Goal: Task Accomplishment & Management: Complete application form

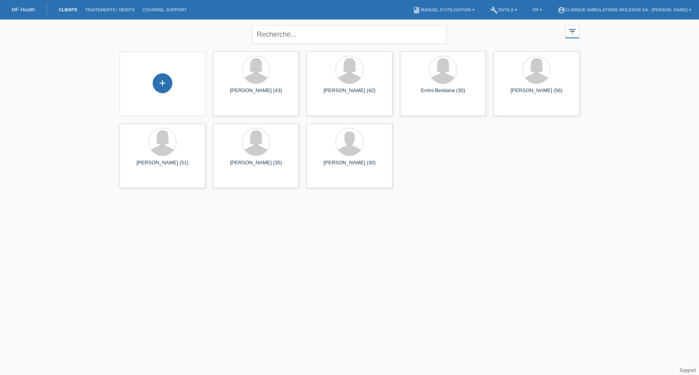
click at [274, 192] on html "MF Health Clients Traitements / débits Courriel Support menu account_circle Cli…" at bounding box center [349, 96] width 699 height 192
click at [551, 179] on div "+ Barbara Rayroud (43) launch Afficher" at bounding box center [350, 120] width 468 height 144
click at [167, 82] on div "+" at bounding box center [162, 82] width 19 height 19
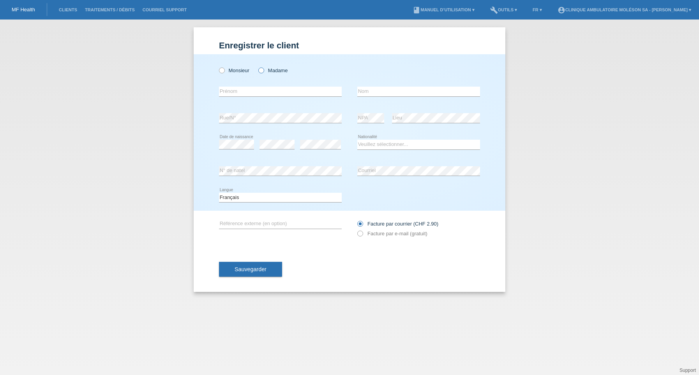
click at [257, 66] on icon at bounding box center [257, 66] width 0 height 0
click at [262, 71] on input "Madame" at bounding box center [260, 69] width 5 height 5
radio input "true"
click at [259, 91] on input "text" at bounding box center [280, 92] width 123 height 10
type input "Zifa"
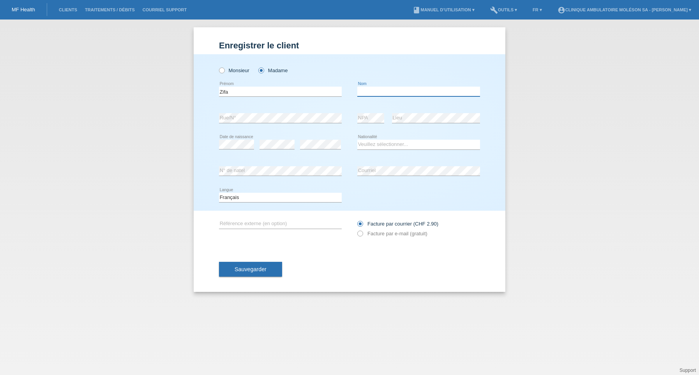
click at [408, 94] on input "text" at bounding box center [418, 92] width 123 height 10
type input "Sljivar"
click at [306, 113] on div "error Rue/N°" at bounding box center [280, 118] width 123 height 27
click at [398, 139] on div "Veuillez sélectionner... Suisse Allemagne Autriche Liechtenstein ------------ A…" at bounding box center [418, 144] width 123 height 27
click at [395, 144] on select "Veuillez sélectionner... Suisse Allemagne Autriche Liechtenstein ------------ A…" at bounding box center [418, 144] width 123 height 9
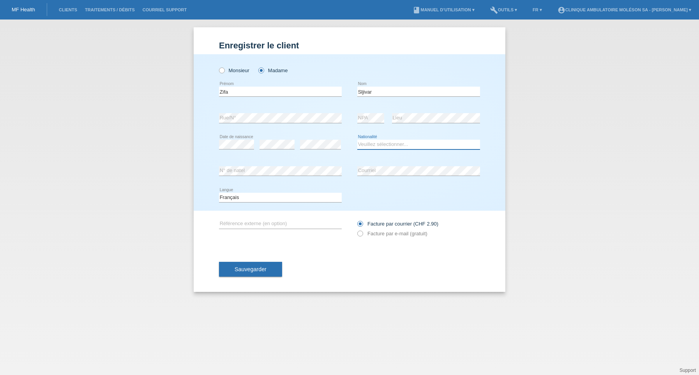
select select "CH"
click at [357, 140] on select "Veuillez sélectionner... Suisse Allemagne Autriche Liechtenstein ------------ A…" at bounding box center [418, 144] width 123 height 9
click at [404, 164] on div "error Courriel" at bounding box center [418, 171] width 123 height 27
click at [394, 179] on div "error Courriel" at bounding box center [418, 171] width 123 height 27
click at [364, 191] on div "Deutsch Français Italiano English error Langue" at bounding box center [349, 197] width 261 height 27
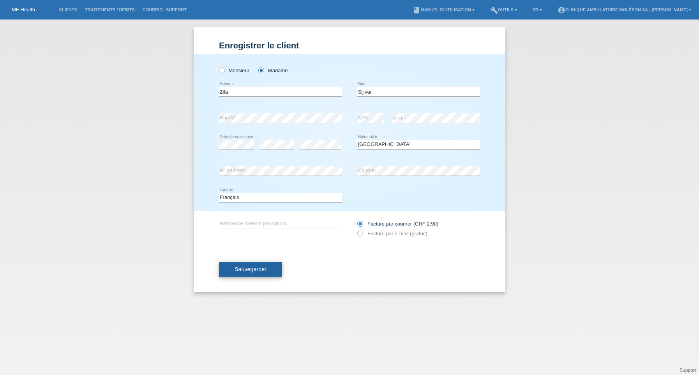
click at [267, 268] on button "Sauvegarder" at bounding box center [250, 269] width 63 height 15
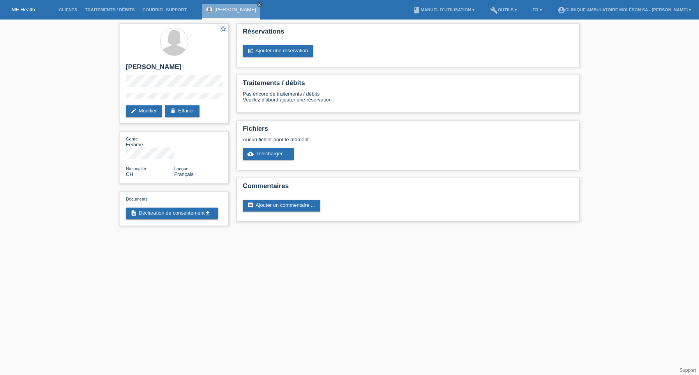
click at [101, 28] on div "star_border [PERSON_NAME] edit Modifier delete Effacer Genre Femme Nationalité …" at bounding box center [349, 126] width 699 height 214
click at [308, 49] on link "post_add Ajouter une réservation" at bounding box center [278, 51] width 71 height 12
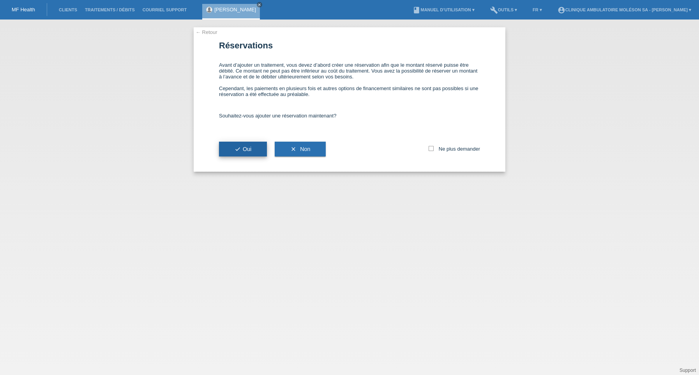
click at [250, 153] on button "check Oui" at bounding box center [243, 148] width 48 height 15
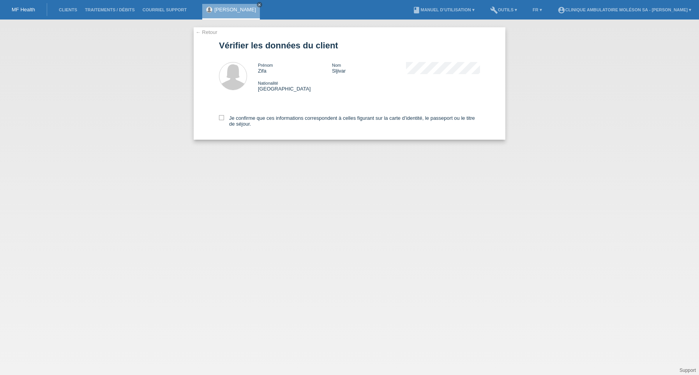
click at [239, 114] on div "Je confirme que ces informations correspondent à celles figurant sur la carte d…" at bounding box center [349, 119] width 261 height 40
click at [239, 116] on label "Je confirme que ces informations correspondent à celles figurant sur la carte d…" at bounding box center [349, 121] width 261 height 12
click at [224, 116] on input "Je confirme que ces informations correspondent à celles figurant sur la carte d…" at bounding box center [221, 117] width 5 height 5
checkbox input "true"
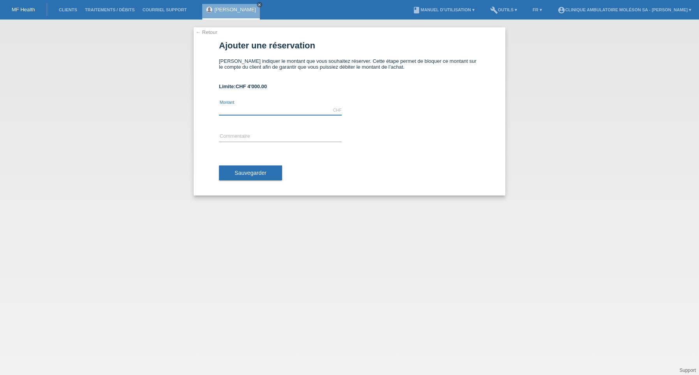
click at [235, 107] on input "text" at bounding box center [280, 110] width 123 height 10
type input "3560.00"
click at [254, 173] on span "Sauvegarder" at bounding box center [251, 173] width 32 height 6
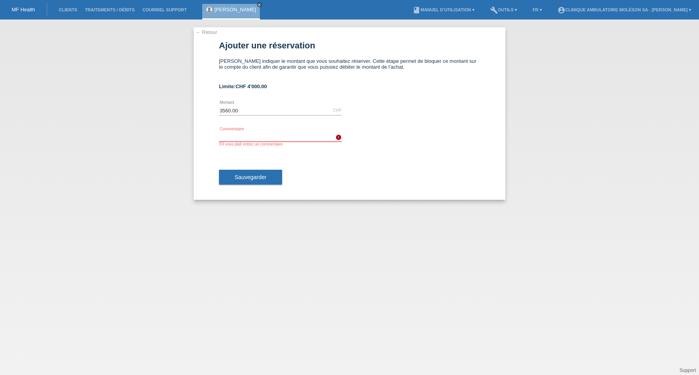
click at [262, 135] on input "text" at bounding box center [280, 137] width 123 height 10
type input "Traitement ophtalmologique"
click at [267, 177] on button "Sauvegarder" at bounding box center [250, 177] width 63 height 15
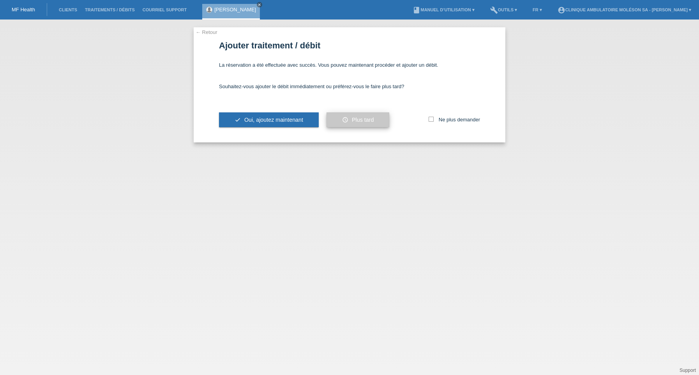
click at [345, 122] on button "schedule Plus tard" at bounding box center [358, 119] width 63 height 15
